Goal: Entertainment & Leisure: Consume media (video, audio)

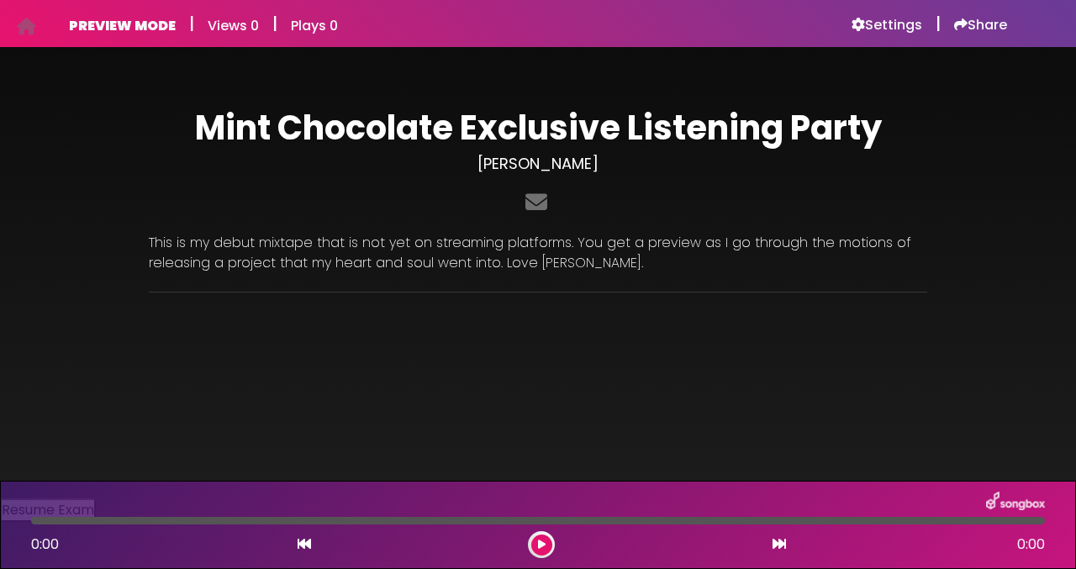
click at [538, 538] on button at bounding box center [541, 544] width 21 height 21
click at [544, 547] on icon at bounding box center [542, 544] width 8 height 10
click at [884, 24] on h6 "Settings" at bounding box center [886, 25] width 71 height 17
click at [522, 534] on div "0:00 0:00" at bounding box center [538, 544] width 1034 height 27
click at [543, 542] on icon at bounding box center [542, 544] width 8 height 10
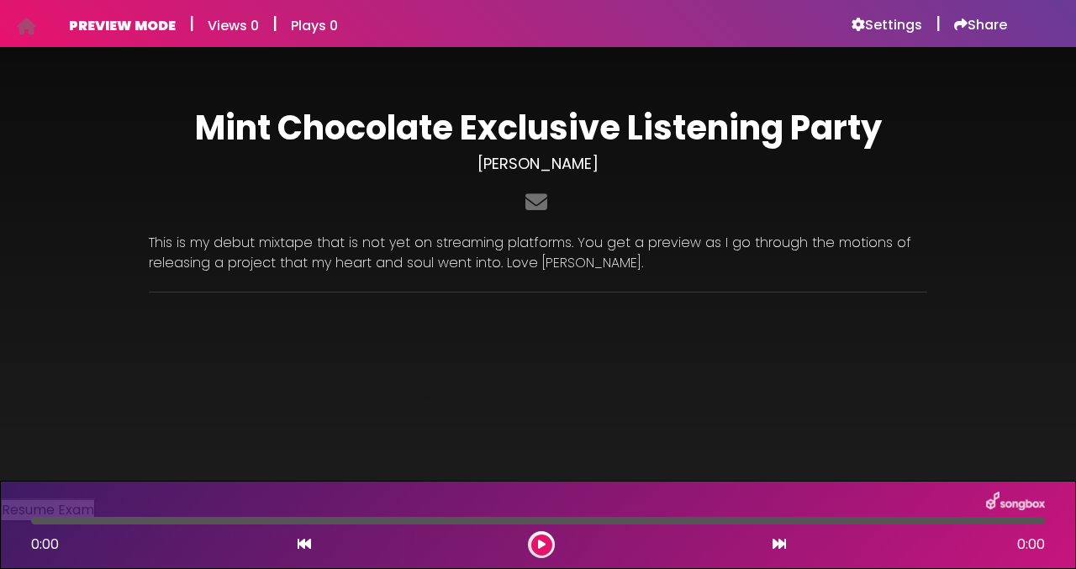
click at [543, 542] on icon at bounding box center [542, 544] width 8 height 10
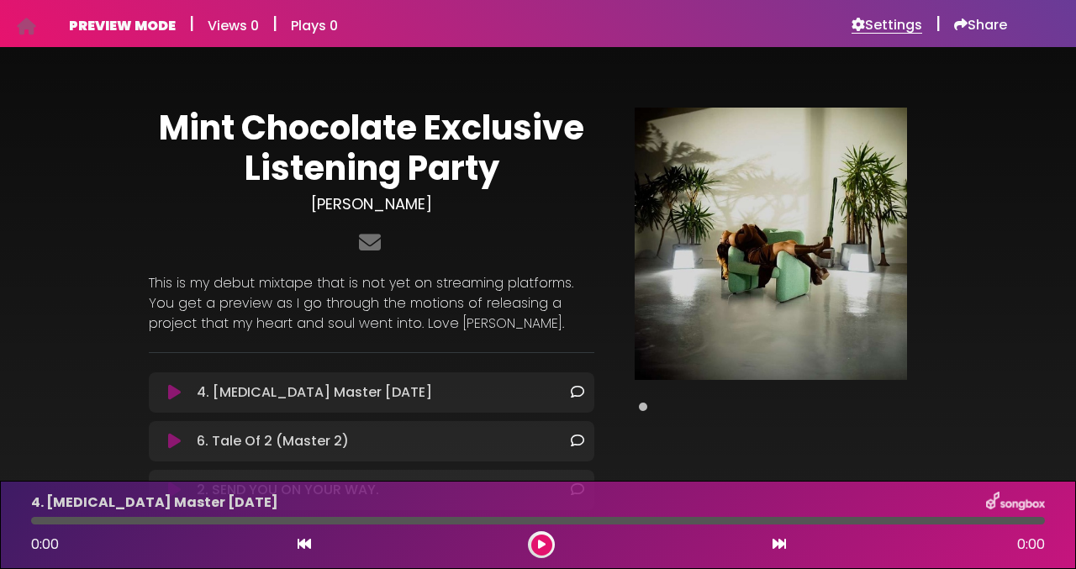
click at [897, 25] on h6 "Settings" at bounding box center [886, 25] width 71 height 17
